Goal: Transaction & Acquisition: Purchase product/service

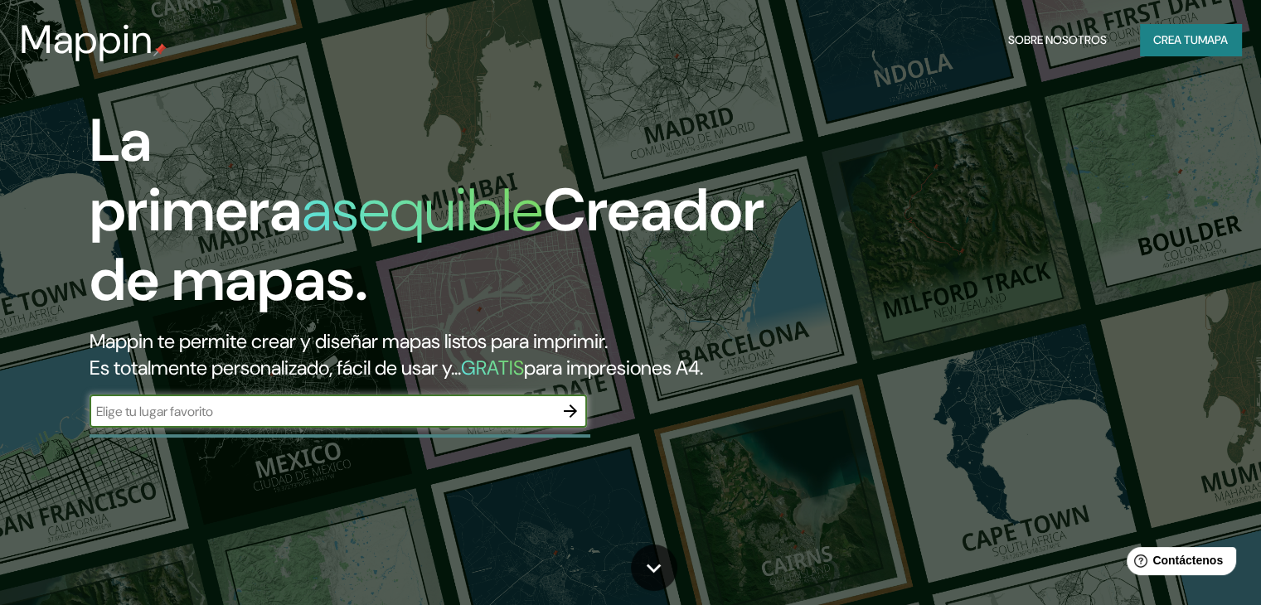
click at [219, 421] on input "text" at bounding box center [322, 411] width 464 height 19
type input "tucuman, [GEOGRAPHIC_DATA]"
click at [569, 418] on icon "button" at bounding box center [570, 411] width 13 height 13
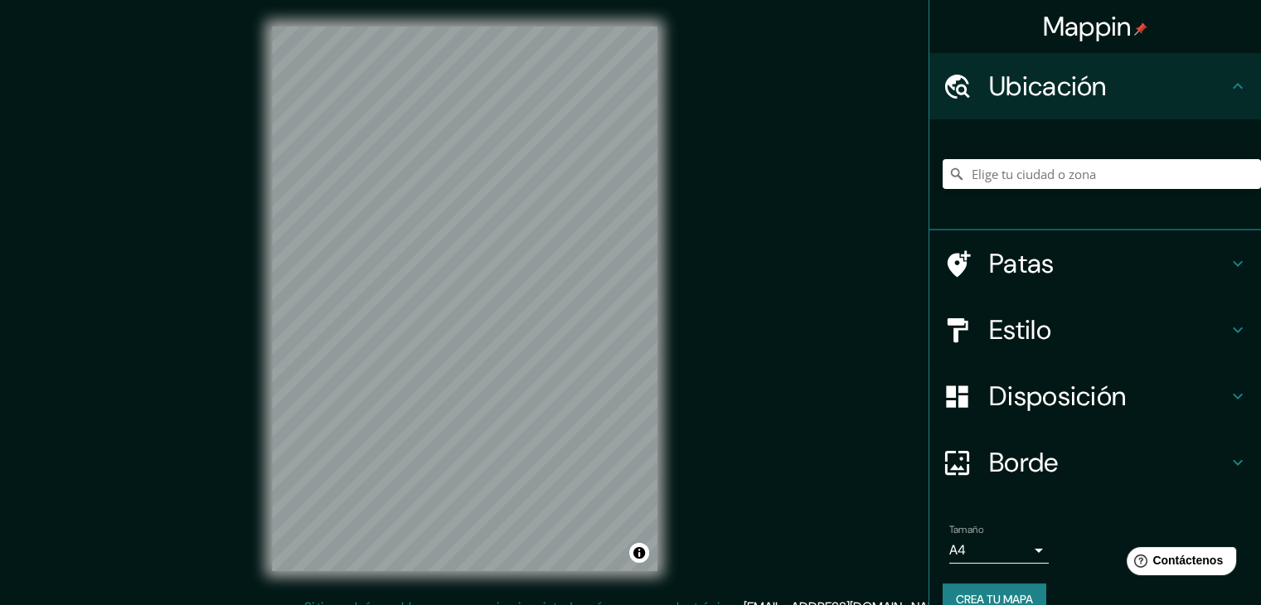
scroll to position [29, 0]
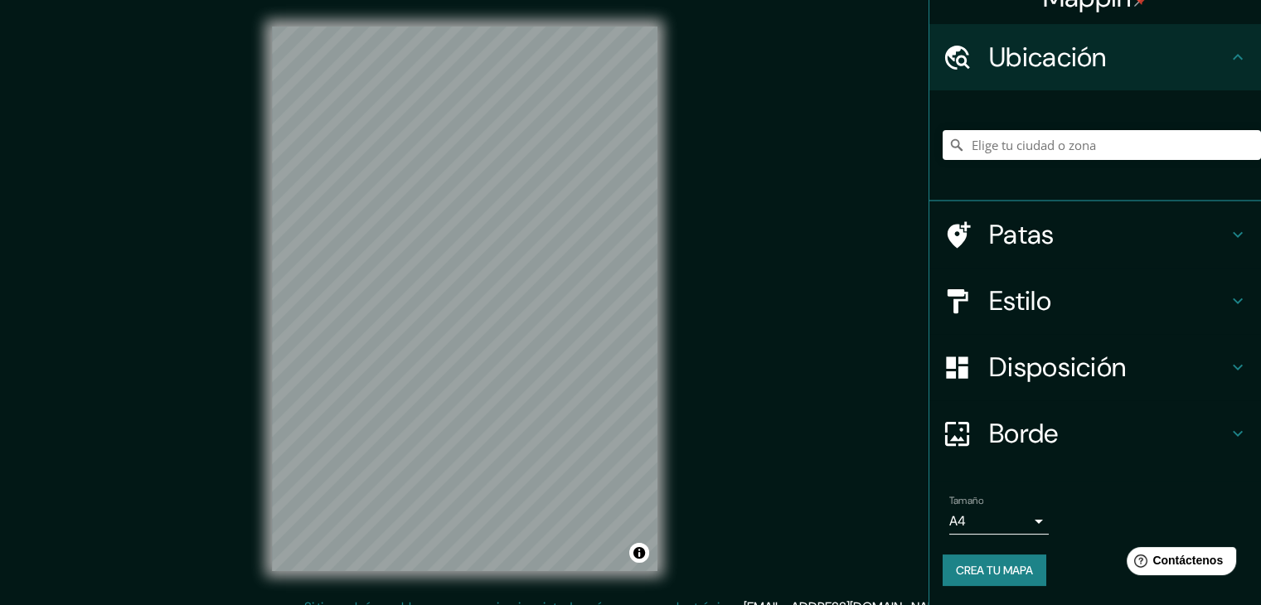
click at [1025, 514] on body "Mappin Ubicación Patas Estilo Disposición Borde Elige un borde. Consejo : puede…" at bounding box center [630, 302] width 1261 height 605
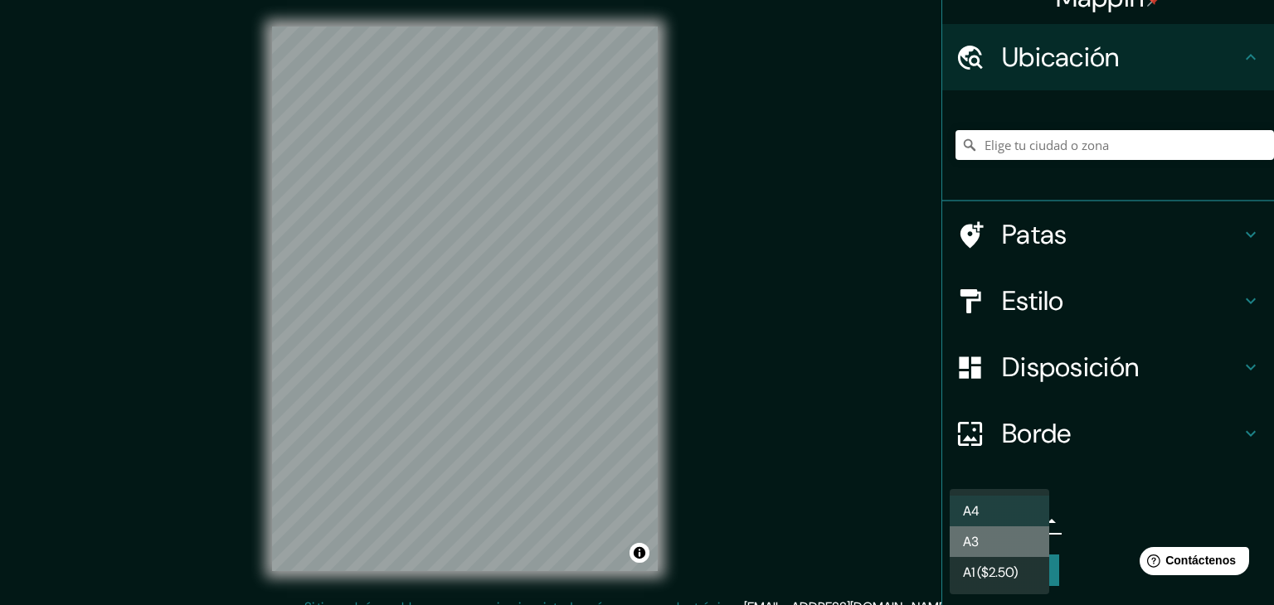
click at [1012, 537] on li "A3" at bounding box center [999, 542] width 100 height 31
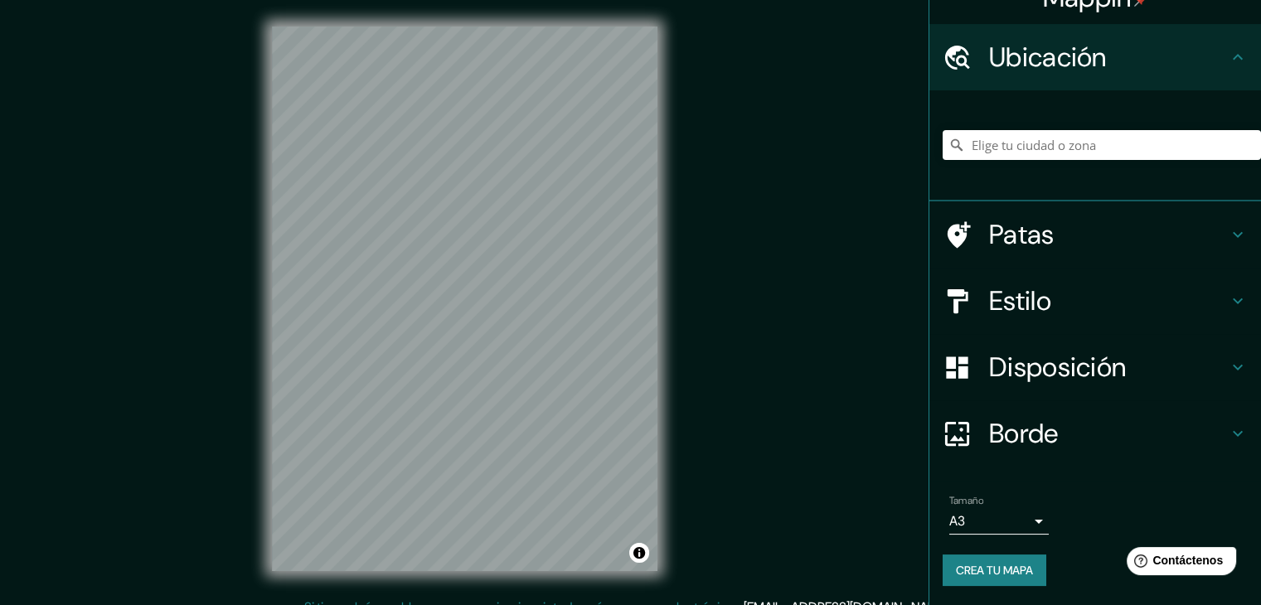
click at [812, 292] on div "Mappin Ubicación Patas Estilo Disposición Borde Elige un borde. Consejo : puede…" at bounding box center [630, 312] width 1261 height 624
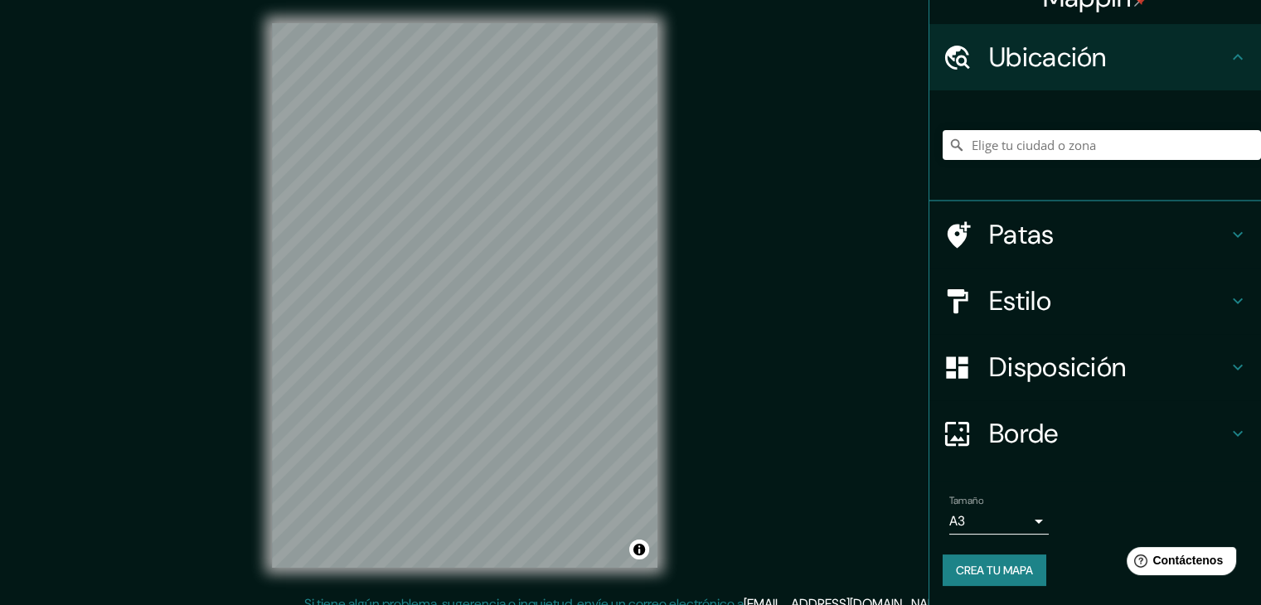
scroll to position [0, 0]
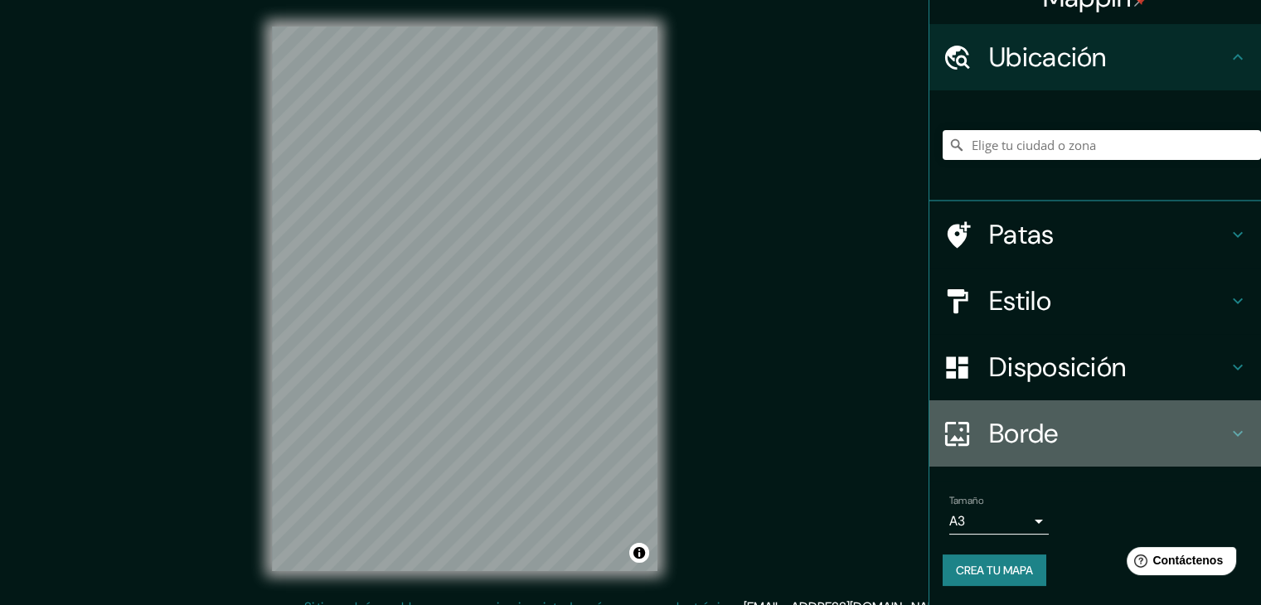
click at [1228, 439] on icon at bounding box center [1238, 434] width 20 height 20
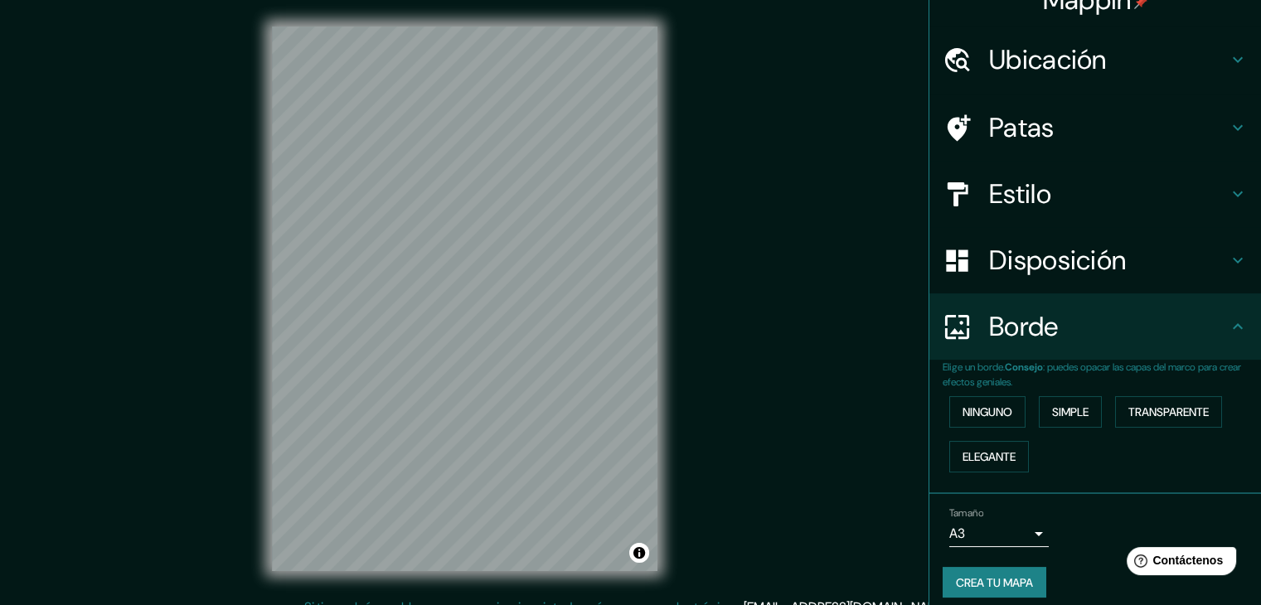
scroll to position [29, 0]
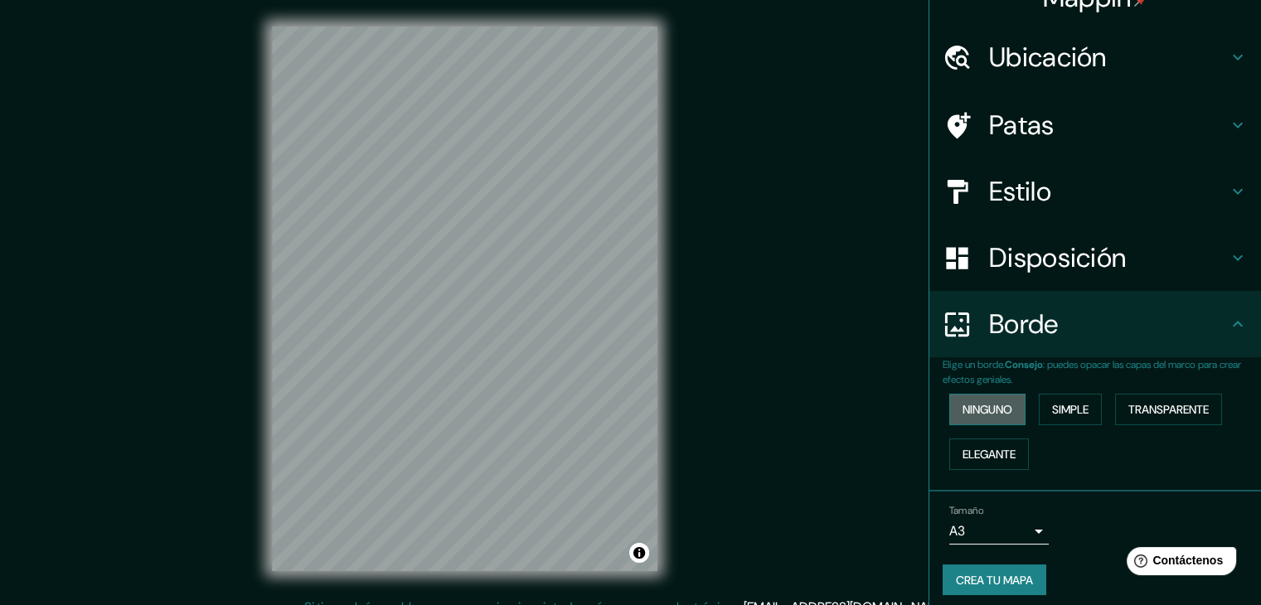
click at [982, 411] on font "Ninguno" at bounding box center [988, 409] width 50 height 15
drag, startPoint x: 1046, startPoint y: 415, endPoint x: 1006, endPoint y: 411, distance: 40.0
click at [1052, 415] on font "Simple" at bounding box center [1070, 409] width 36 height 15
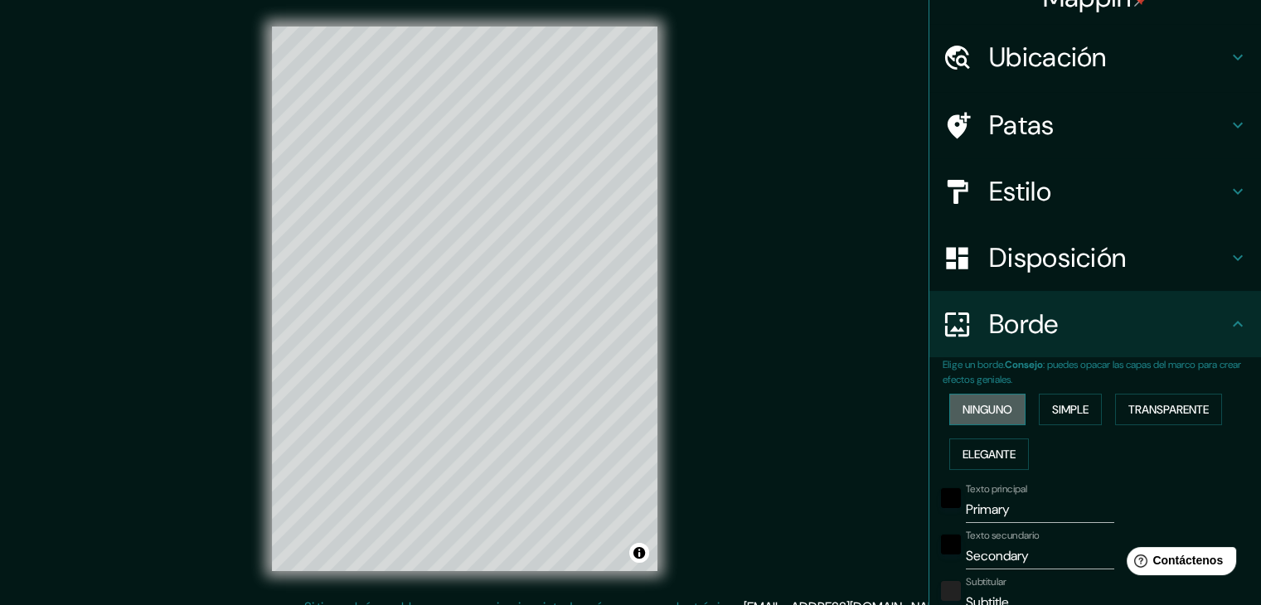
click at [1006, 411] on button "Ninguno" at bounding box center [987, 410] width 76 height 32
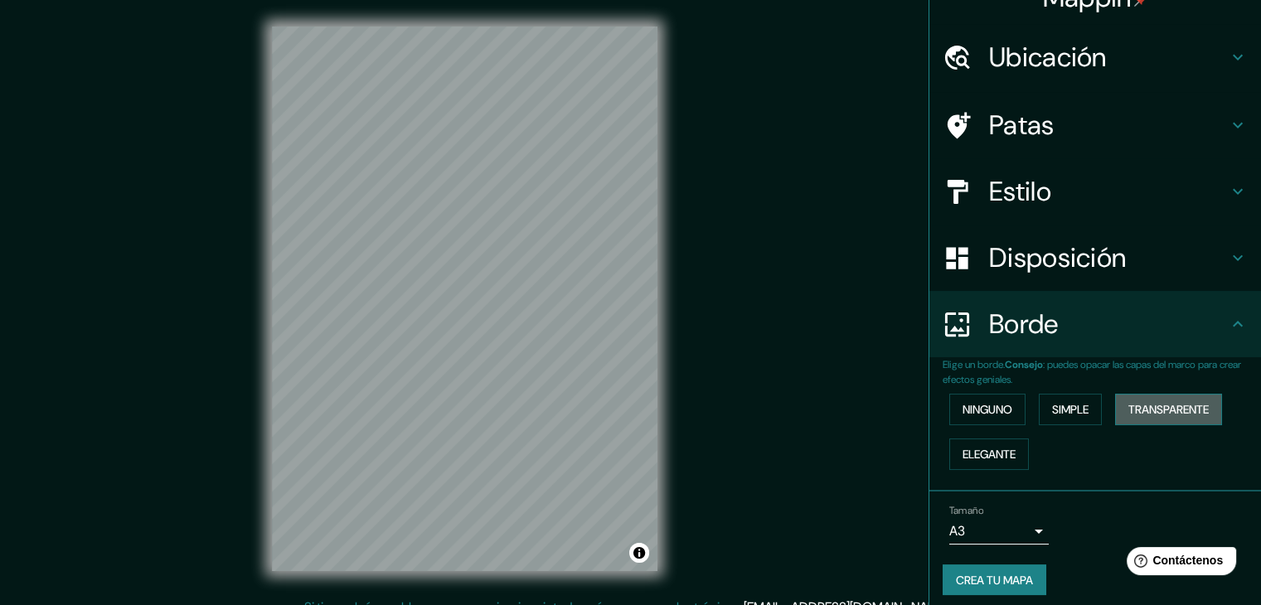
click at [1138, 409] on font "Transparente" at bounding box center [1169, 409] width 80 height 15
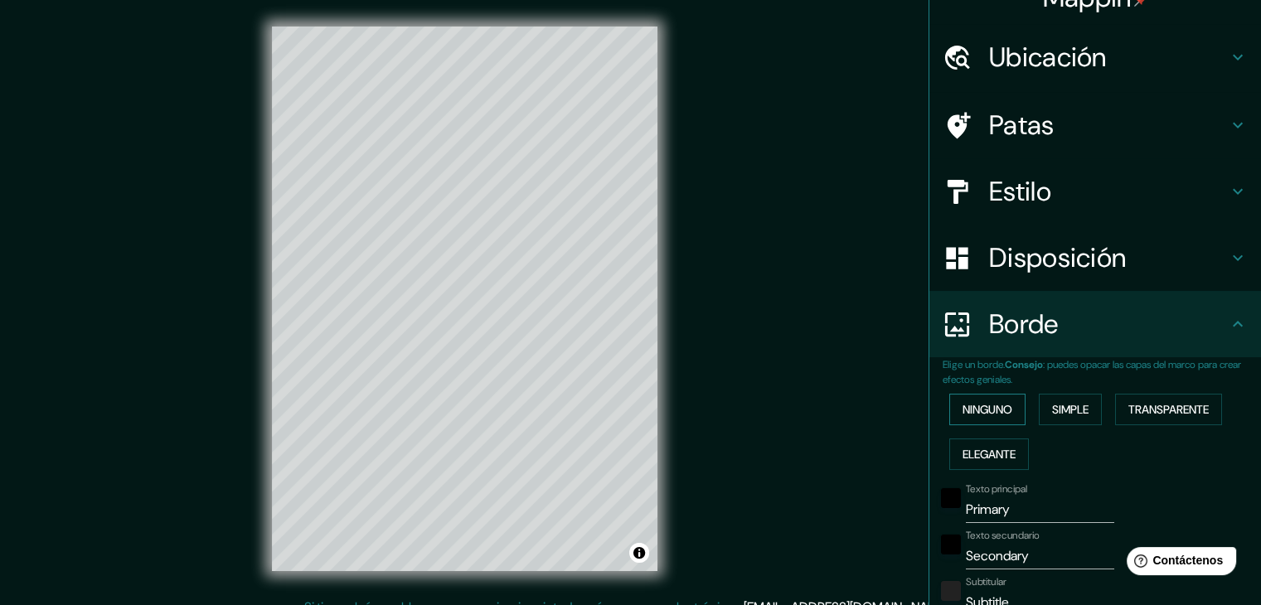
click at [984, 405] on font "Ninguno" at bounding box center [988, 409] width 50 height 15
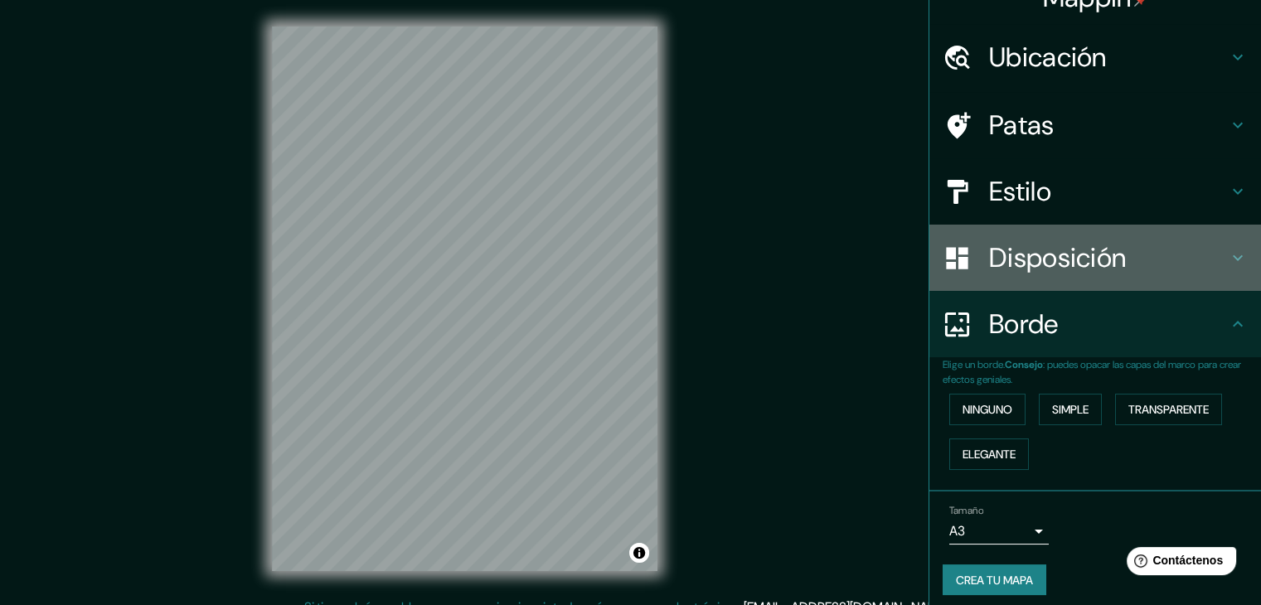
click at [1230, 257] on icon at bounding box center [1238, 258] width 20 height 20
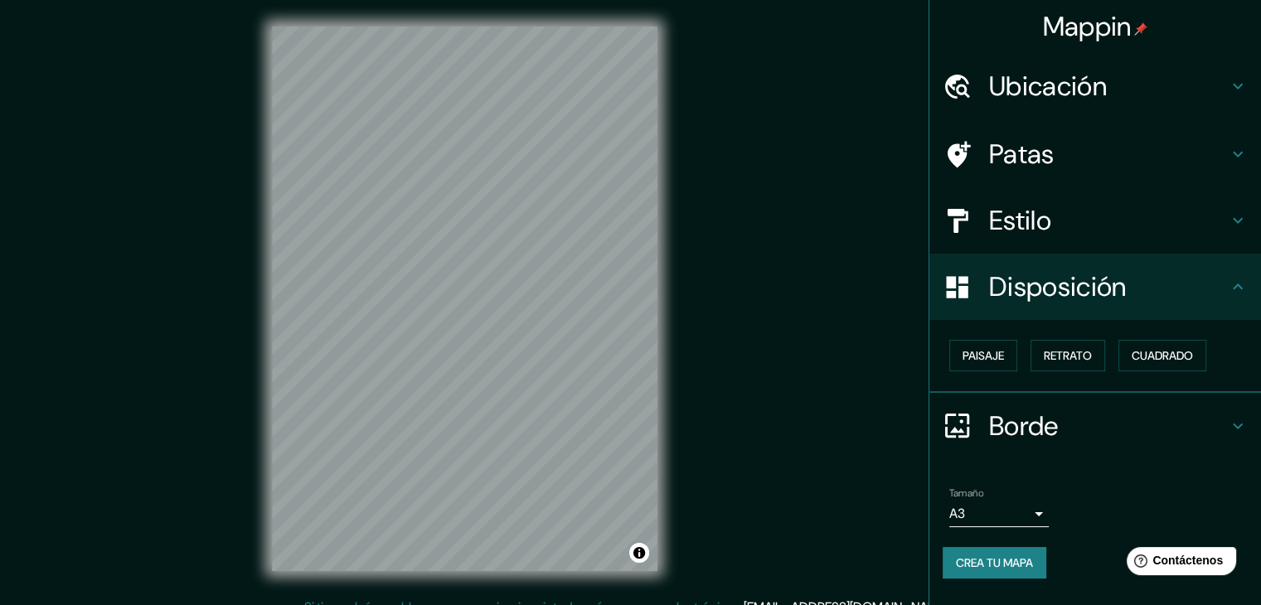
scroll to position [0, 0]
click at [991, 356] on font "Paisaje" at bounding box center [983, 355] width 41 height 15
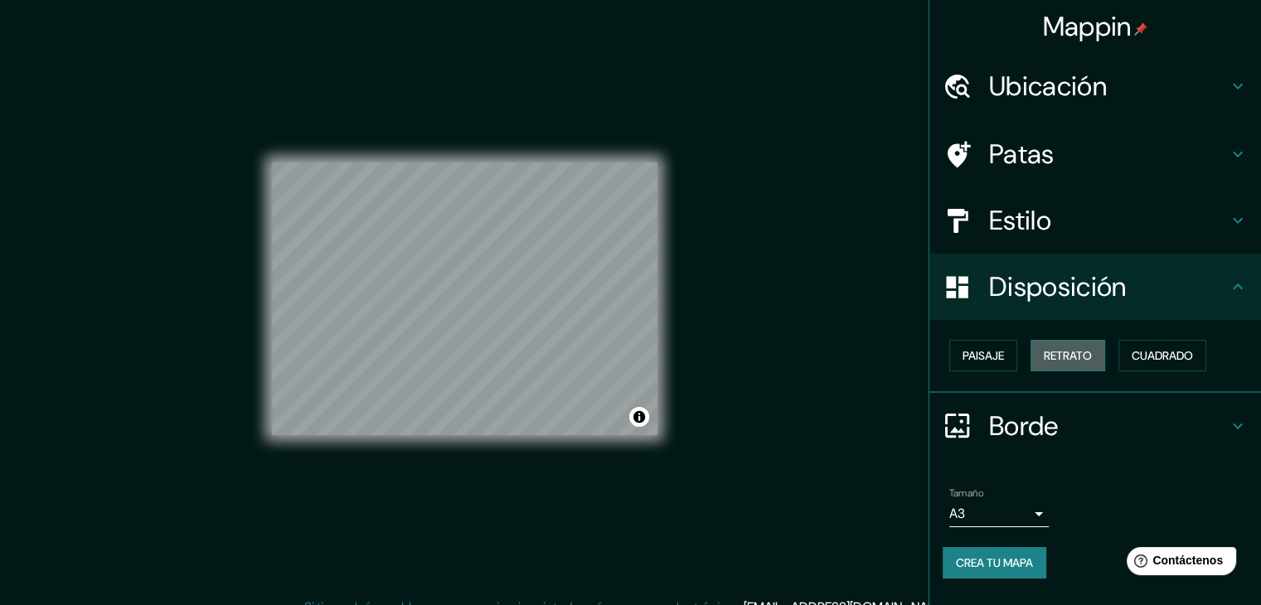
click at [1101, 360] on button "Retrato" at bounding box center [1068, 356] width 75 height 32
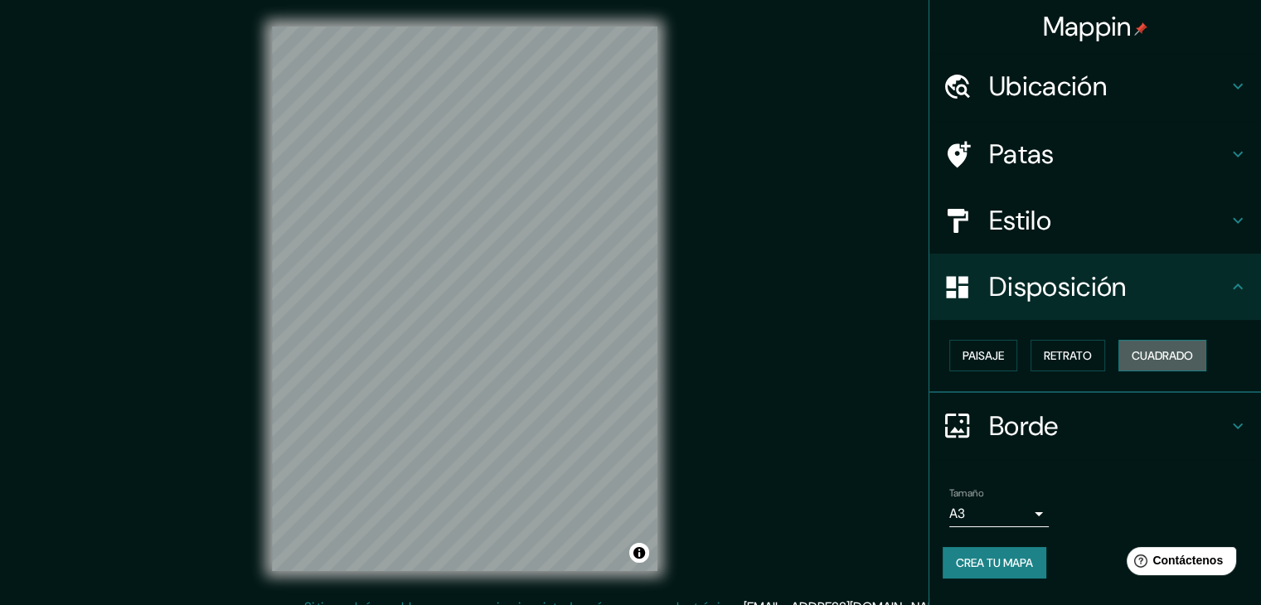
click at [1148, 358] on font "Cuadrado" at bounding box center [1162, 355] width 61 height 15
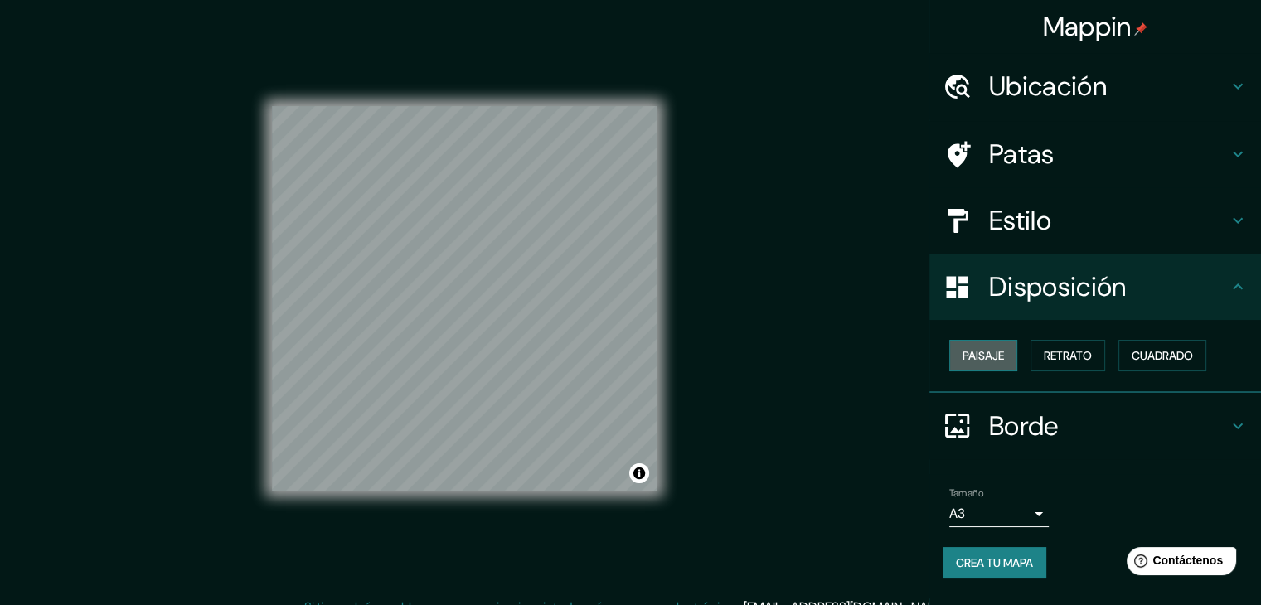
click at [978, 353] on font "Paisaje" at bounding box center [983, 355] width 41 height 15
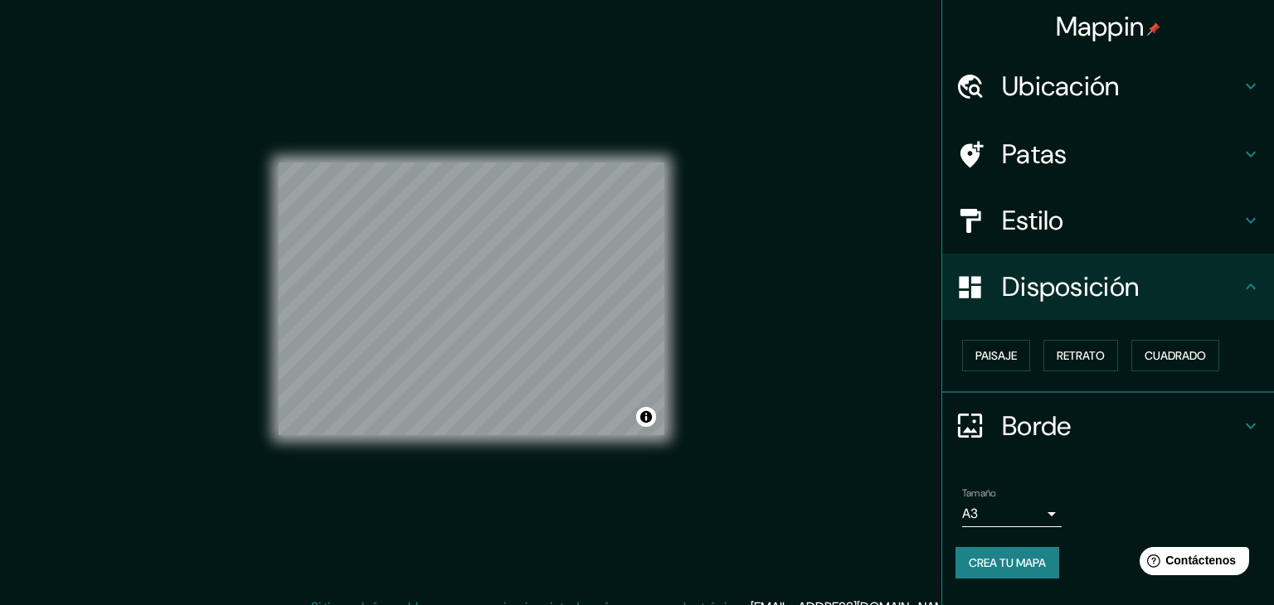
click at [1039, 518] on body "Mappin Ubicación Patas Estilo Disposición Paisaje Retrato Cuadrado Borde Elige …" at bounding box center [637, 302] width 1274 height 605
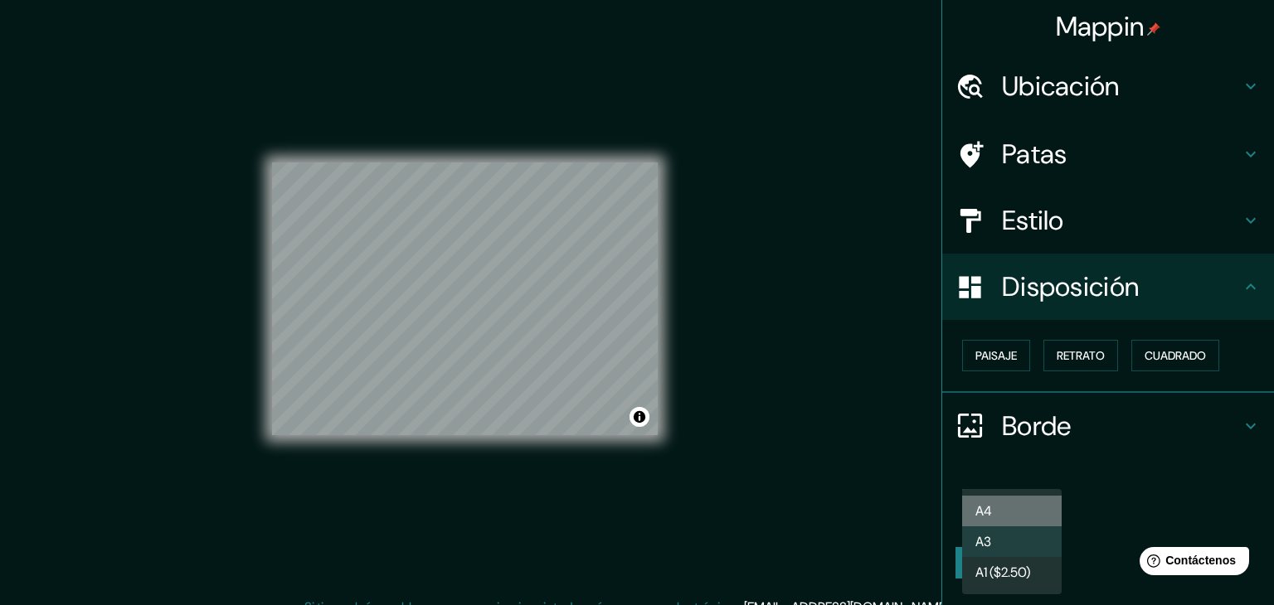
click at [1012, 512] on li "A4" at bounding box center [1012, 511] width 100 height 31
click at [1041, 517] on body "Mappin Ubicación Patas Estilo Disposición Paisaje Retrato Cuadrado Borde Elige …" at bounding box center [637, 302] width 1274 height 605
click at [1022, 564] on font "A1 ($2.50)" at bounding box center [1002, 572] width 55 height 21
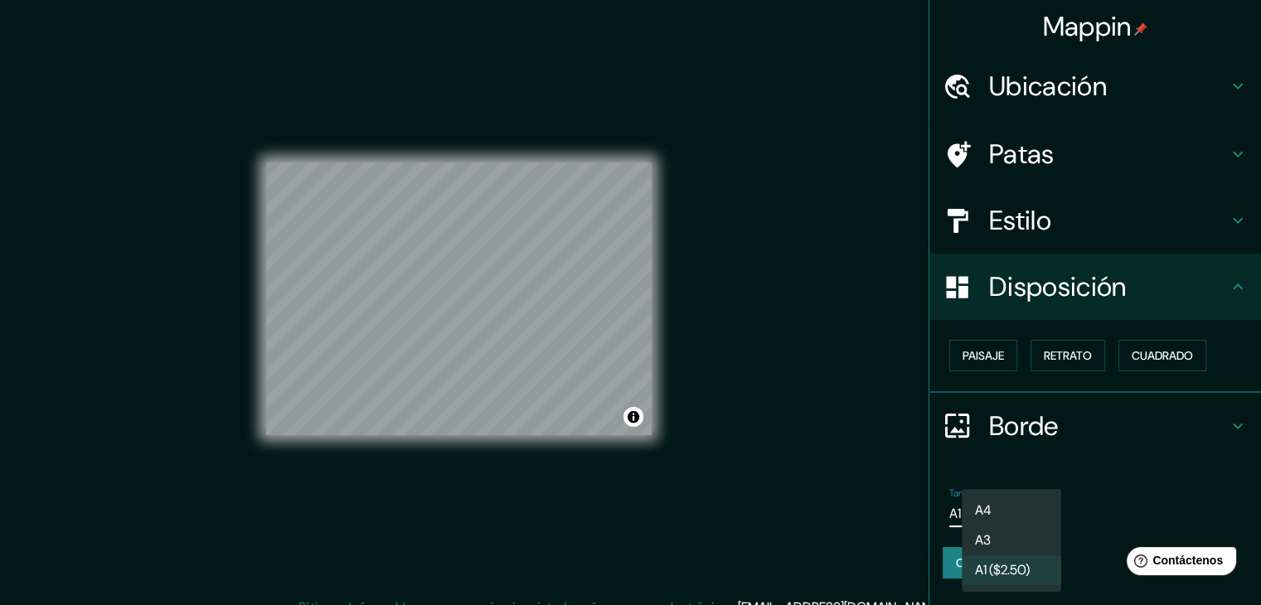
click at [1042, 514] on body "Mappin Ubicación Patas Estilo Disposición Paisaje Retrato Cuadrado Borde Elige …" at bounding box center [630, 302] width 1261 height 605
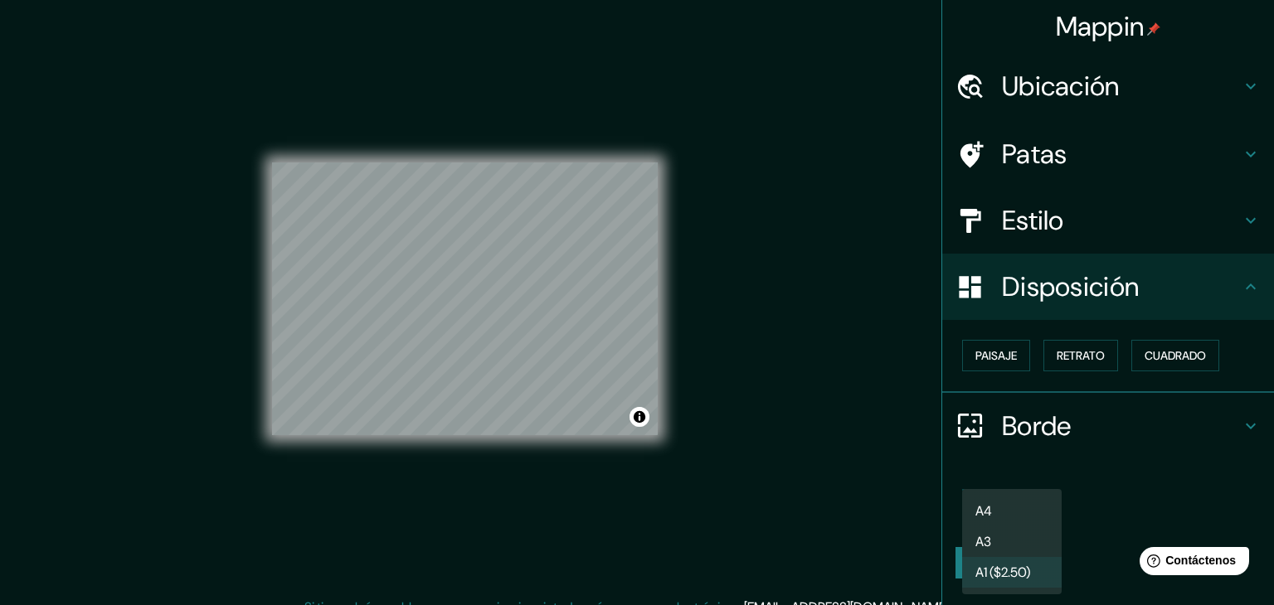
click at [1010, 536] on li "A3" at bounding box center [1012, 542] width 100 height 31
type input "a4"
